Goal: Task Accomplishment & Management: Manage account settings

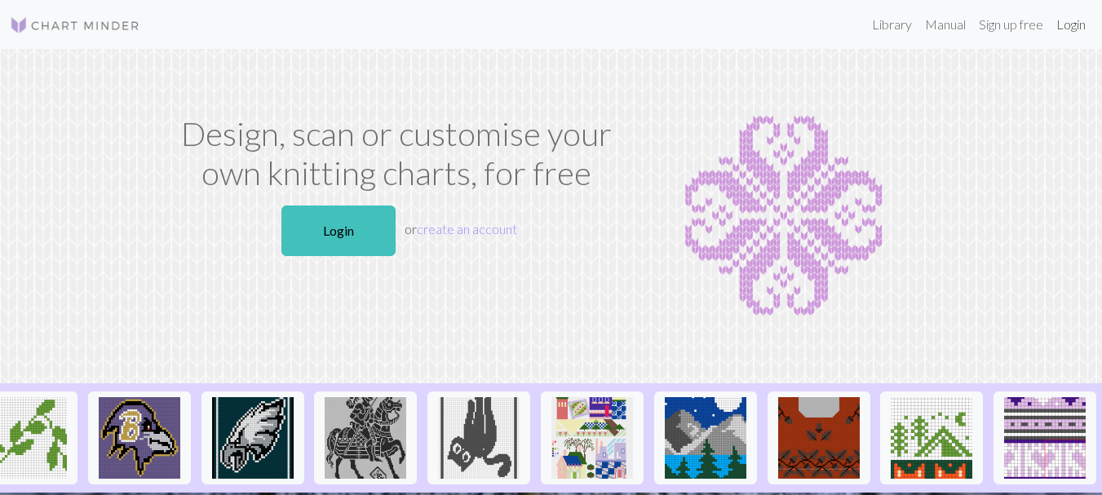
click at [1061, 23] on link "Login" at bounding box center [1070, 24] width 42 height 33
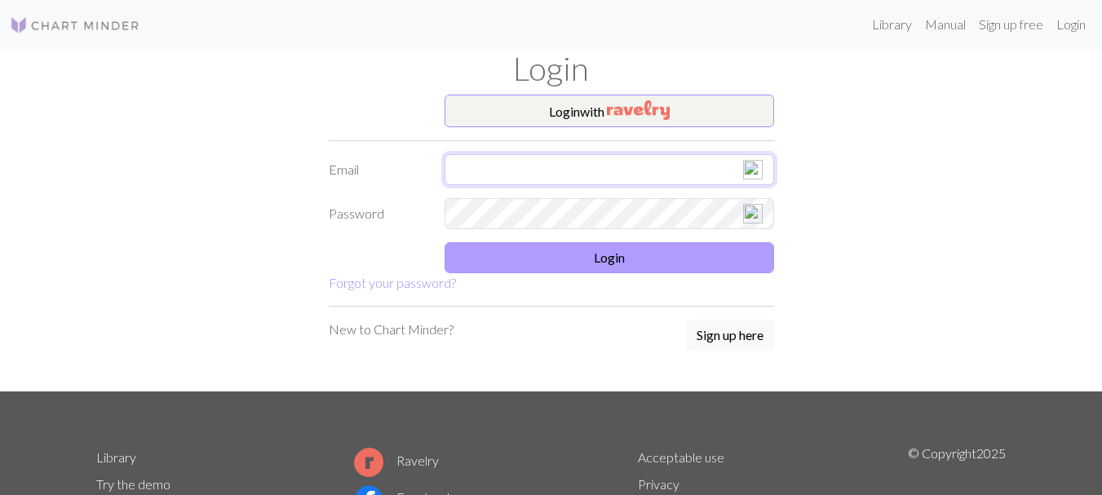
type input "[EMAIL_ADDRESS][DOMAIN_NAME]"
click at [612, 264] on button "Login" at bounding box center [608, 257] width 329 height 31
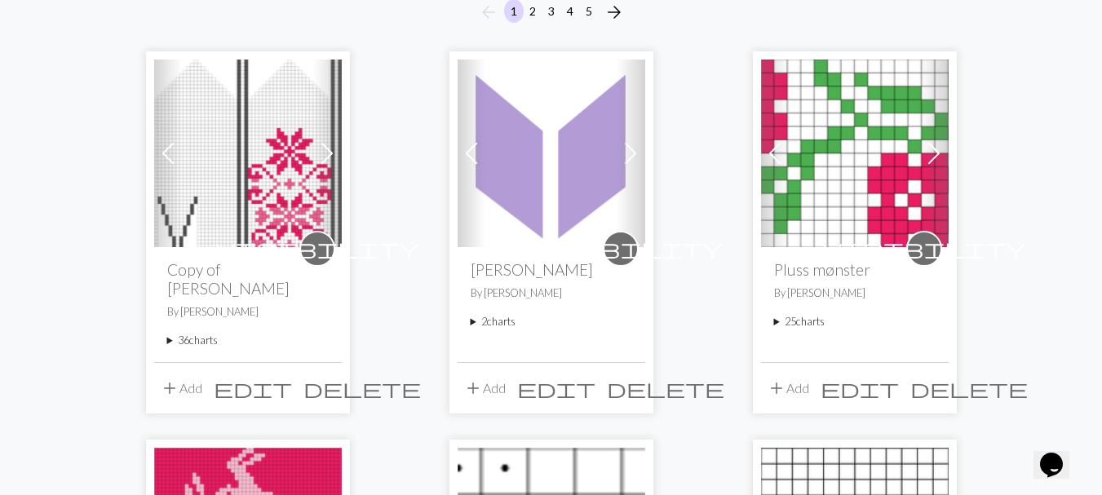
scroll to position [163, 0]
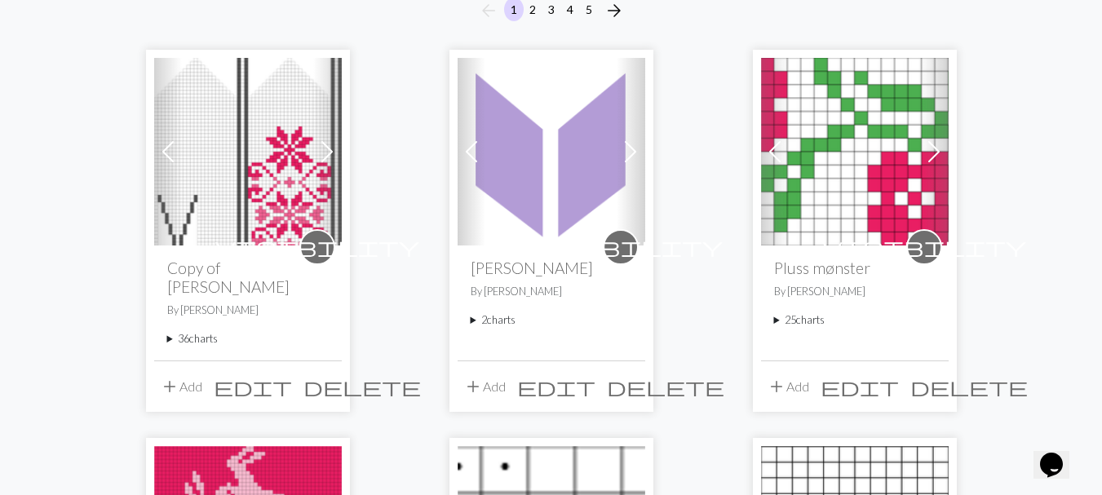
click at [633, 152] on span at bounding box center [630, 152] width 26 height 26
click at [528, 183] on img at bounding box center [551, 152] width 188 height 188
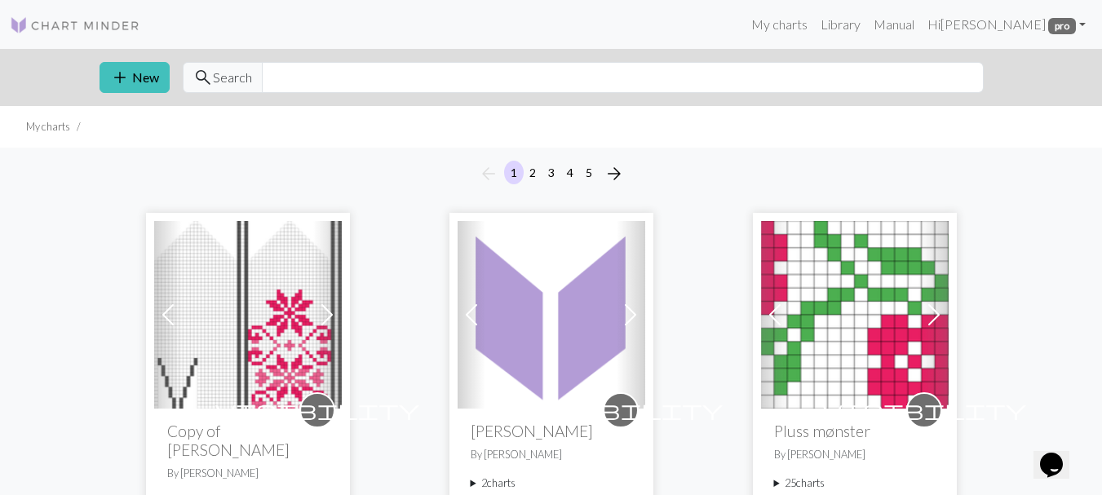
click at [634, 321] on span at bounding box center [630, 315] width 26 height 26
click at [549, 313] on img at bounding box center [551, 315] width 188 height 188
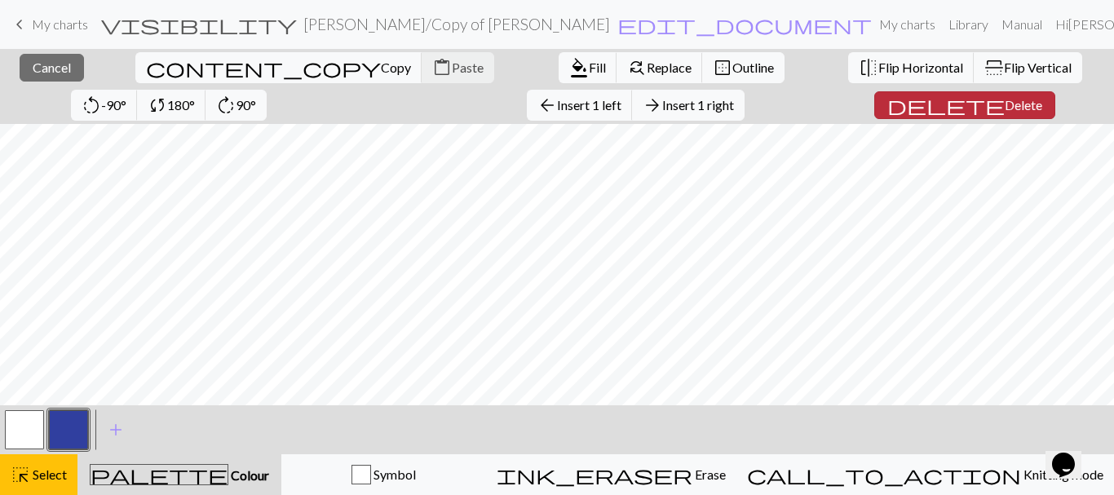
click at [887, 103] on span "delete" at bounding box center [945, 105] width 117 height 23
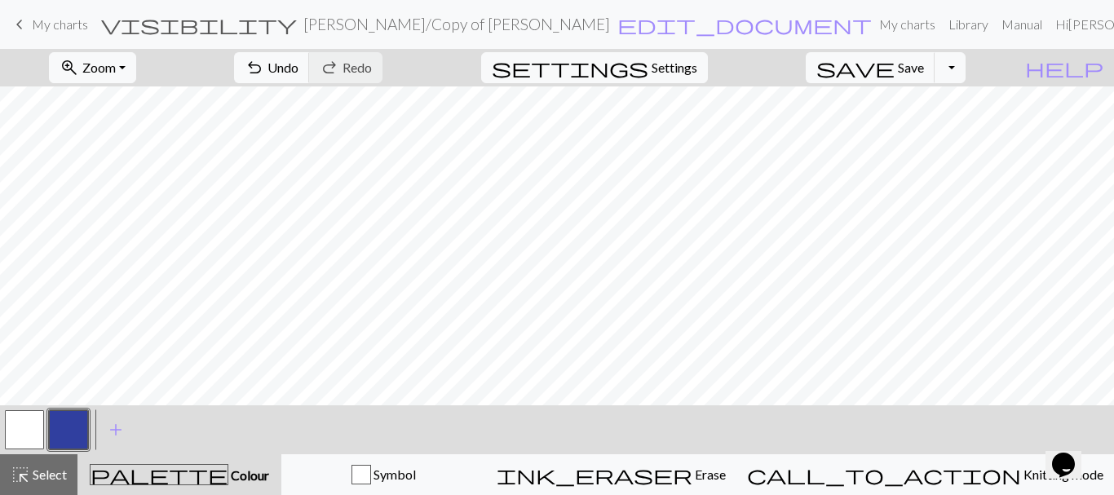
click at [45, 12] on link "keyboard_arrow_left My charts" at bounding box center [49, 25] width 78 height 28
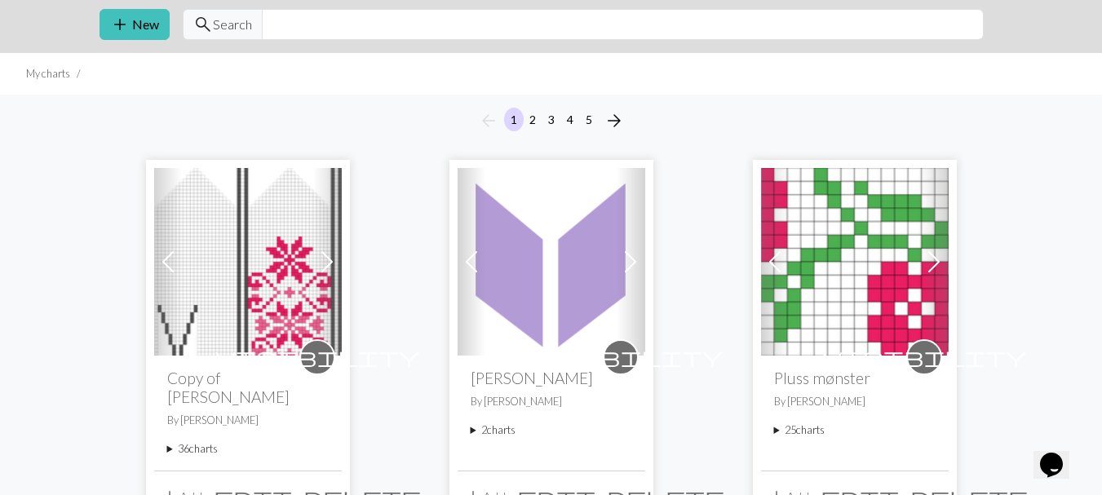
scroll to position [163, 0]
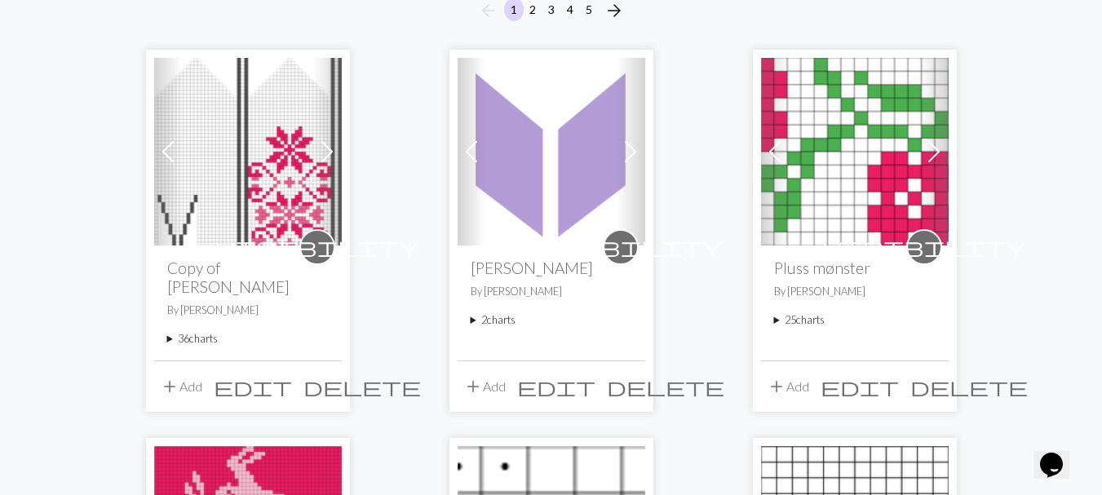
click at [559, 161] on img at bounding box center [551, 152] width 188 height 188
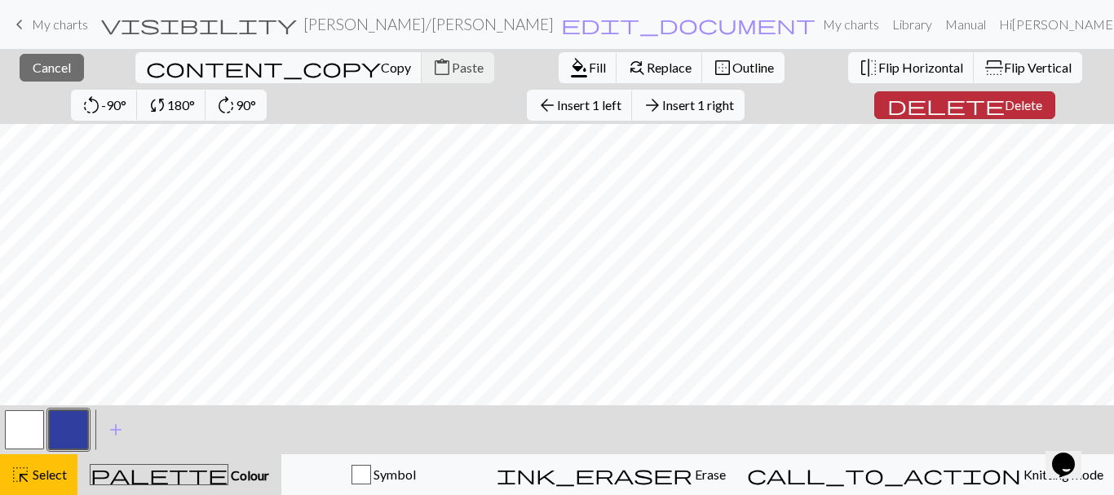
click at [1005, 106] on span "Delete" at bounding box center [1024, 104] width 38 height 15
click at [1005, 100] on span "Delete" at bounding box center [1024, 104] width 38 height 15
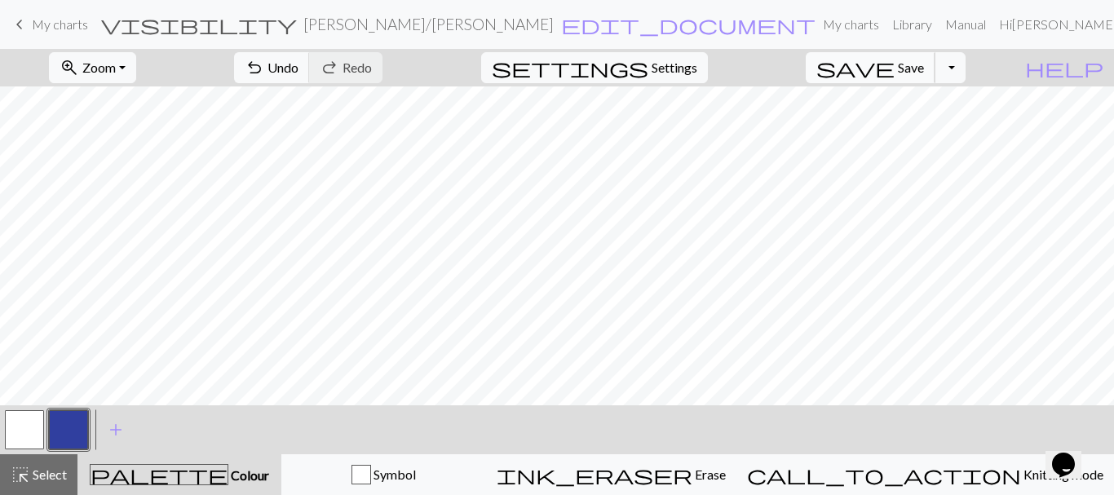
click at [922, 77] on button "save Save Save" at bounding box center [871, 67] width 130 height 31
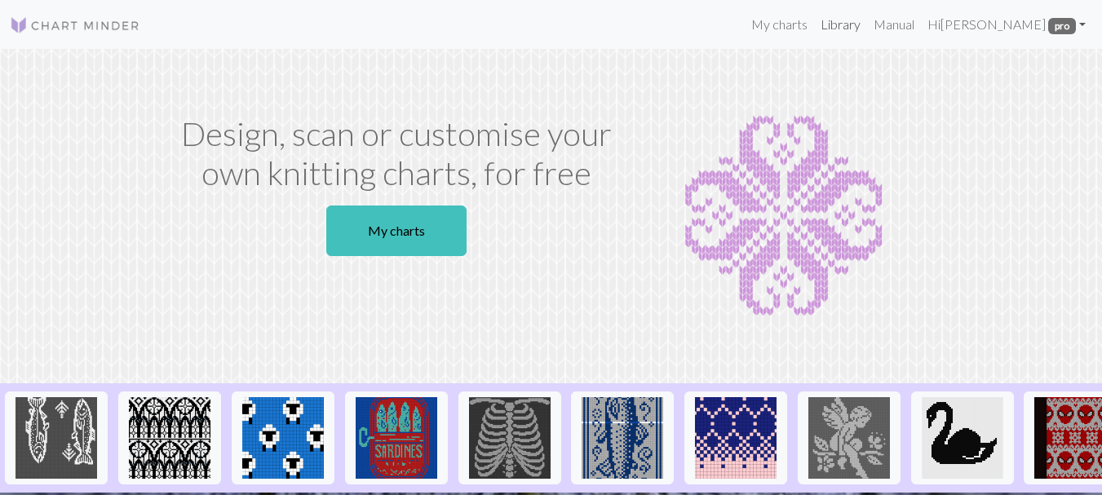
click at [867, 29] on link "Library" at bounding box center [840, 24] width 53 height 33
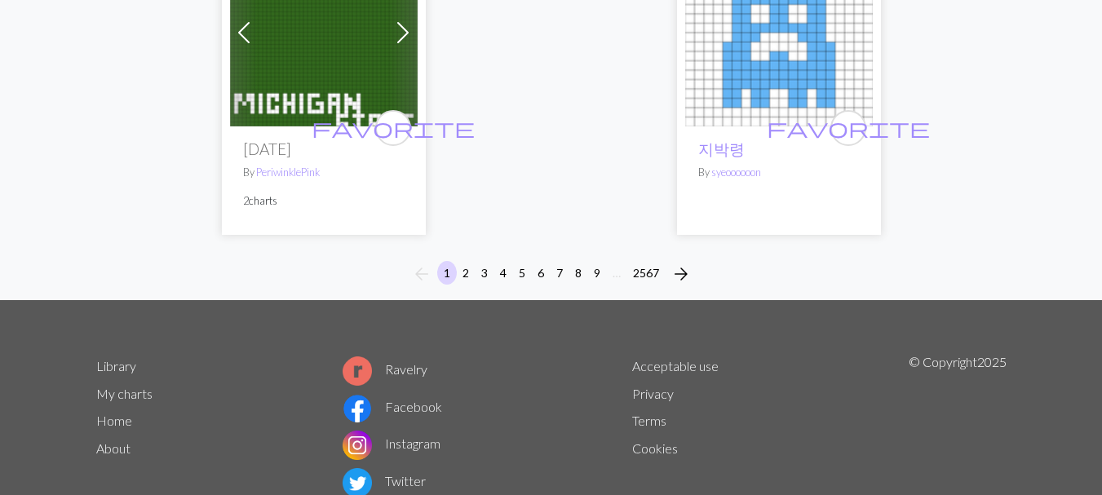
scroll to position [5739, 0]
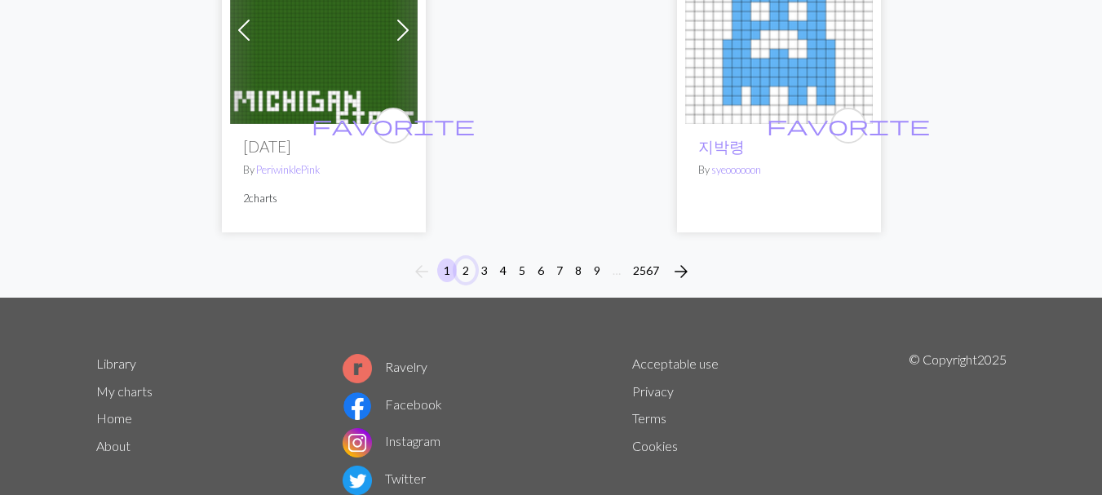
click at [462, 258] on button "2" at bounding box center [466, 270] width 20 height 24
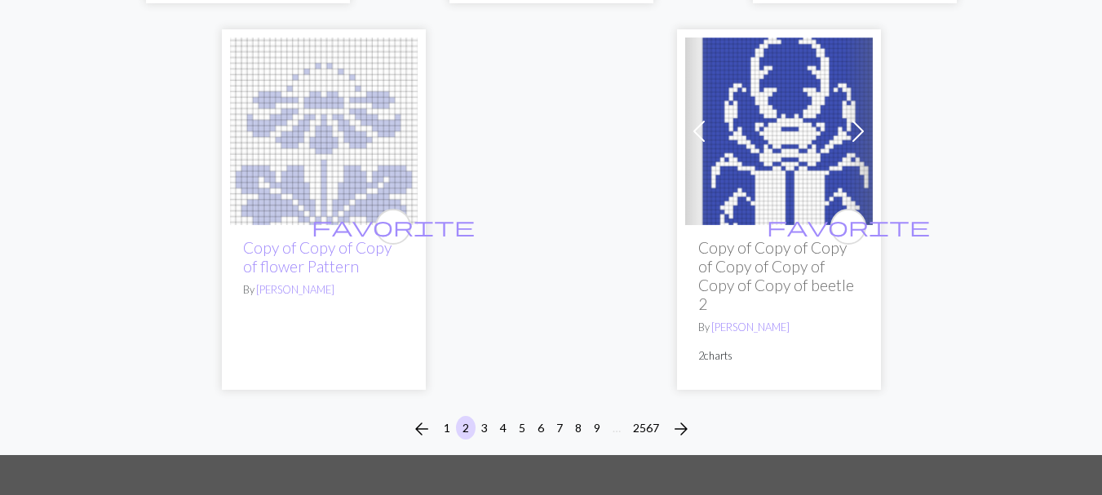
scroll to position [5545, 0]
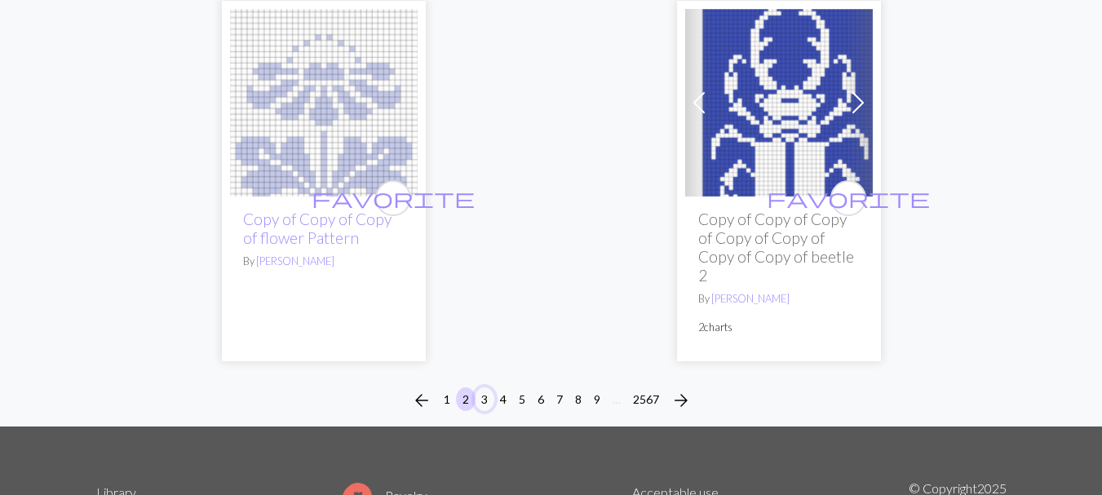
click at [481, 387] on button "3" at bounding box center [485, 399] width 20 height 24
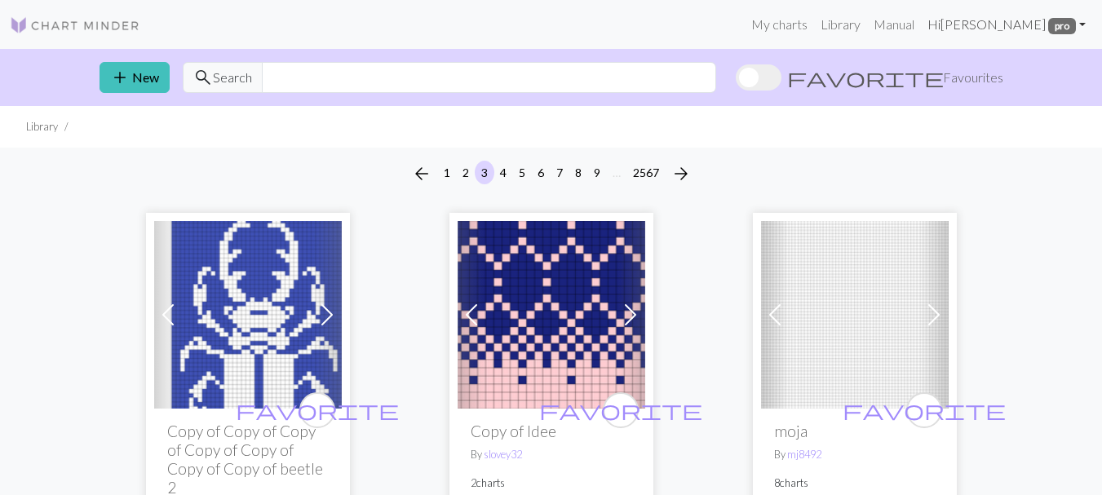
click at [1022, 27] on link "Hi Ingrid pro" at bounding box center [1006, 24] width 171 height 33
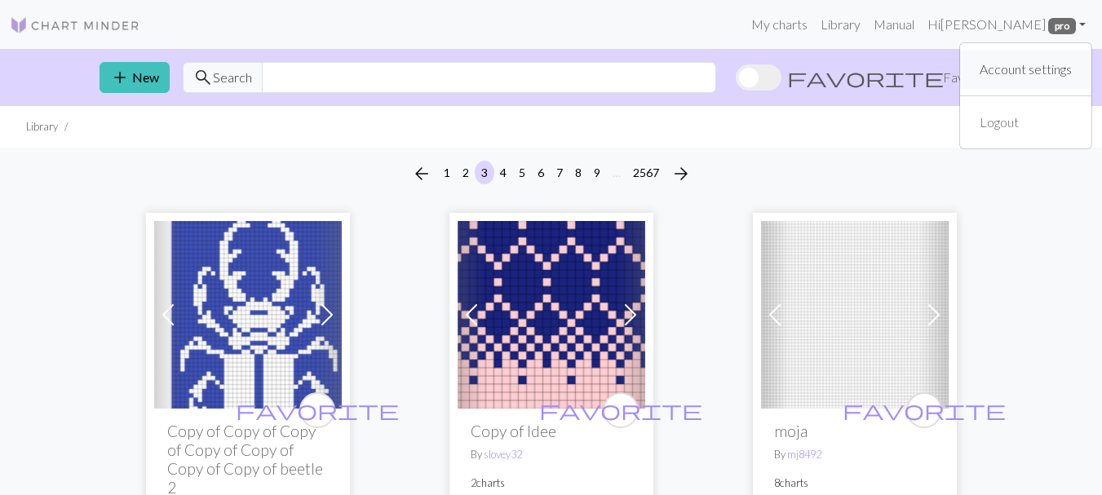
click at [994, 64] on link "Account settings" at bounding box center [1025, 69] width 105 height 33
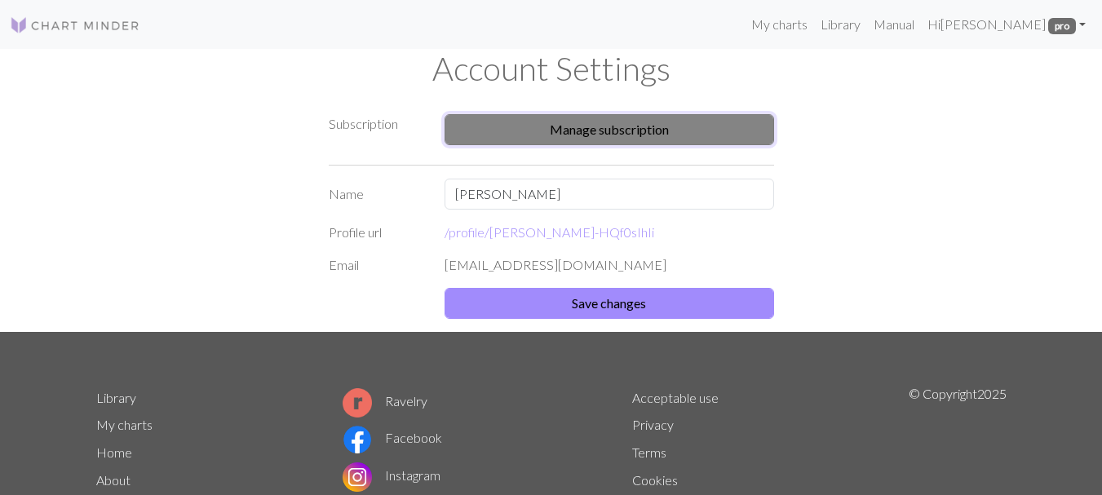
click at [577, 128] on button "Manage subscription" at bounding box center [608, 129] width 329 height 31
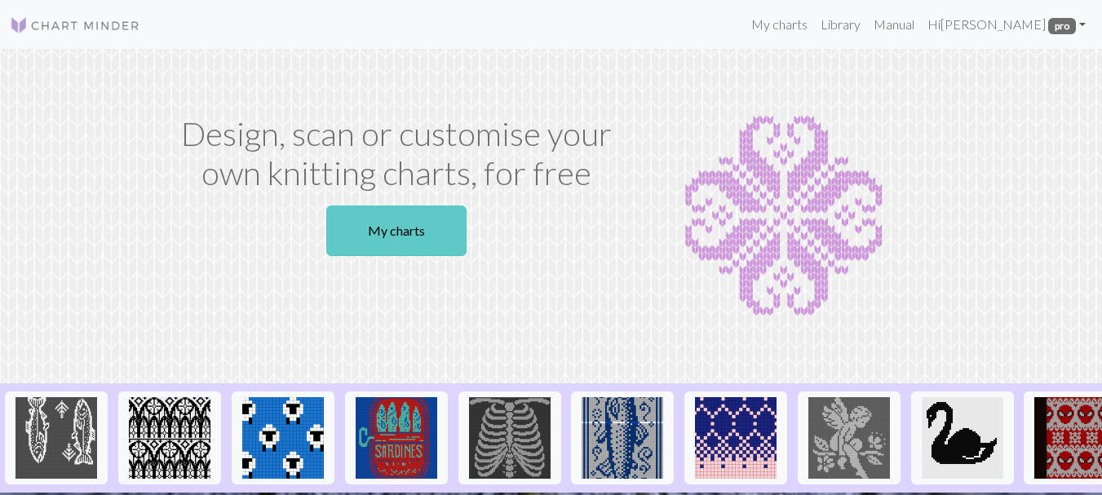
click at [444, 219] on link "My charts" at bounding box center [396, 230] width 140 height 51
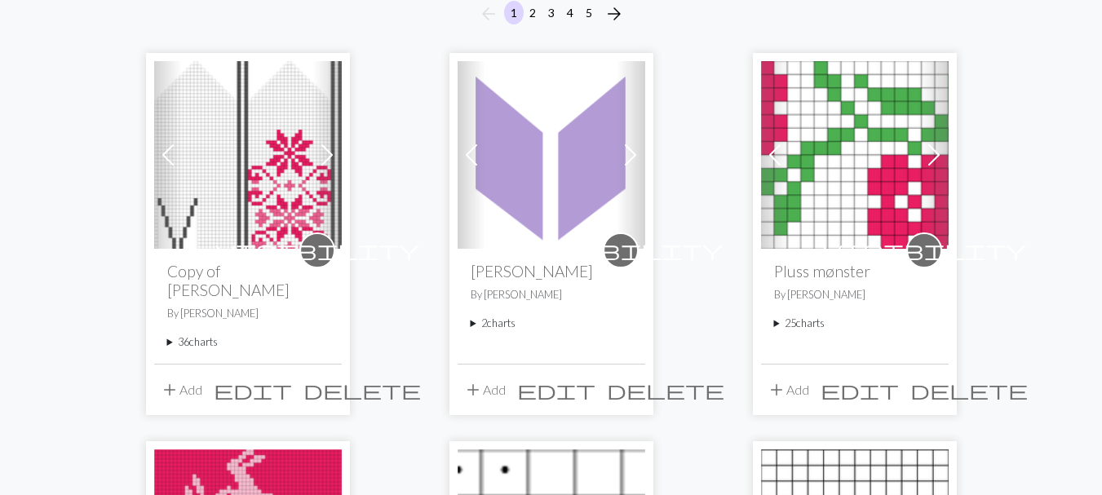
scroll to position [163, 0]
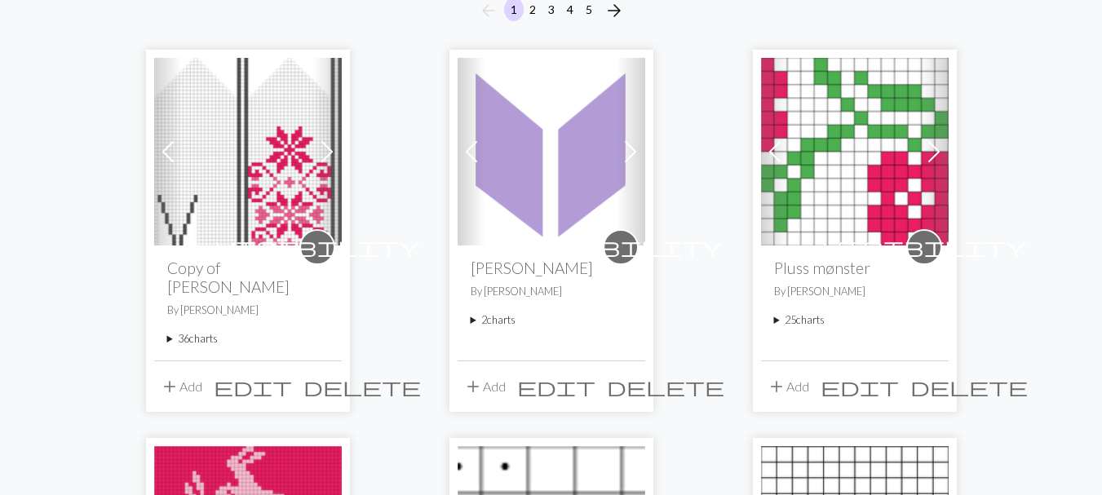
click at [544, 163] on img at bounding box center [551, 152] width 188 height 188
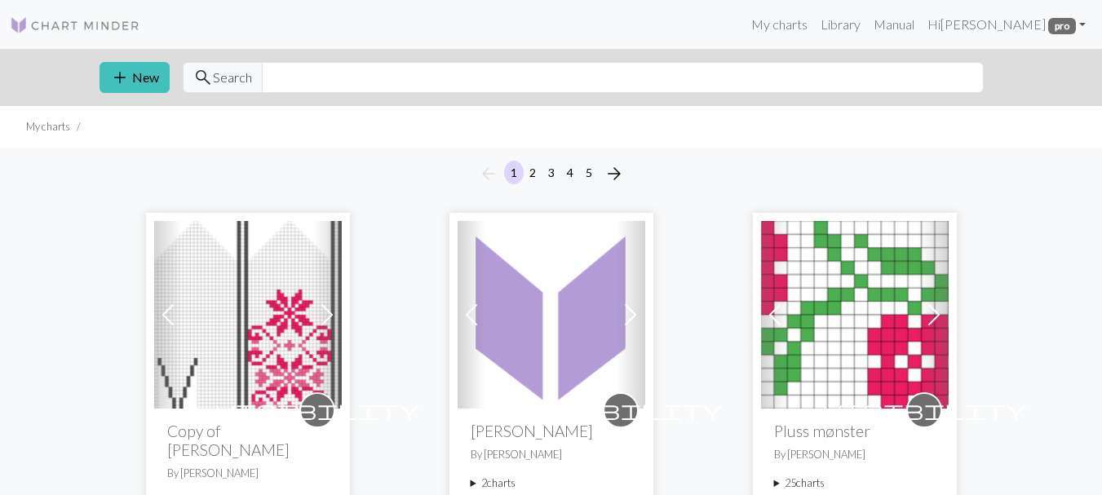
click at [620, 322] on span at bounding box center [630, 315] width 26 height 26
click at [563, 299] on img at bounding box center [551, 315] width 188 height 188
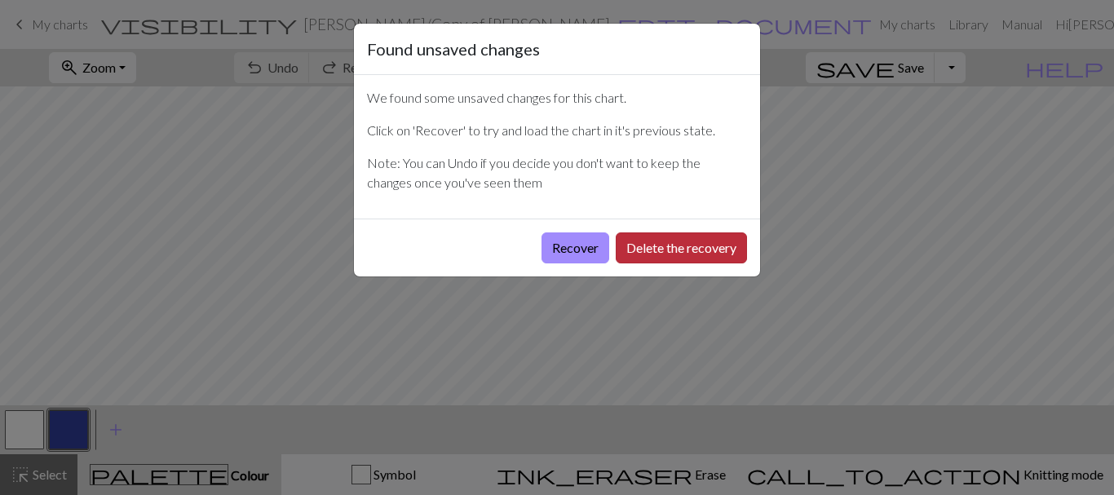
click at [638, 249] on button "Delete the recovery" at bounding box center [681, 247] width 131 height 31
